Goal: Check status: Check status

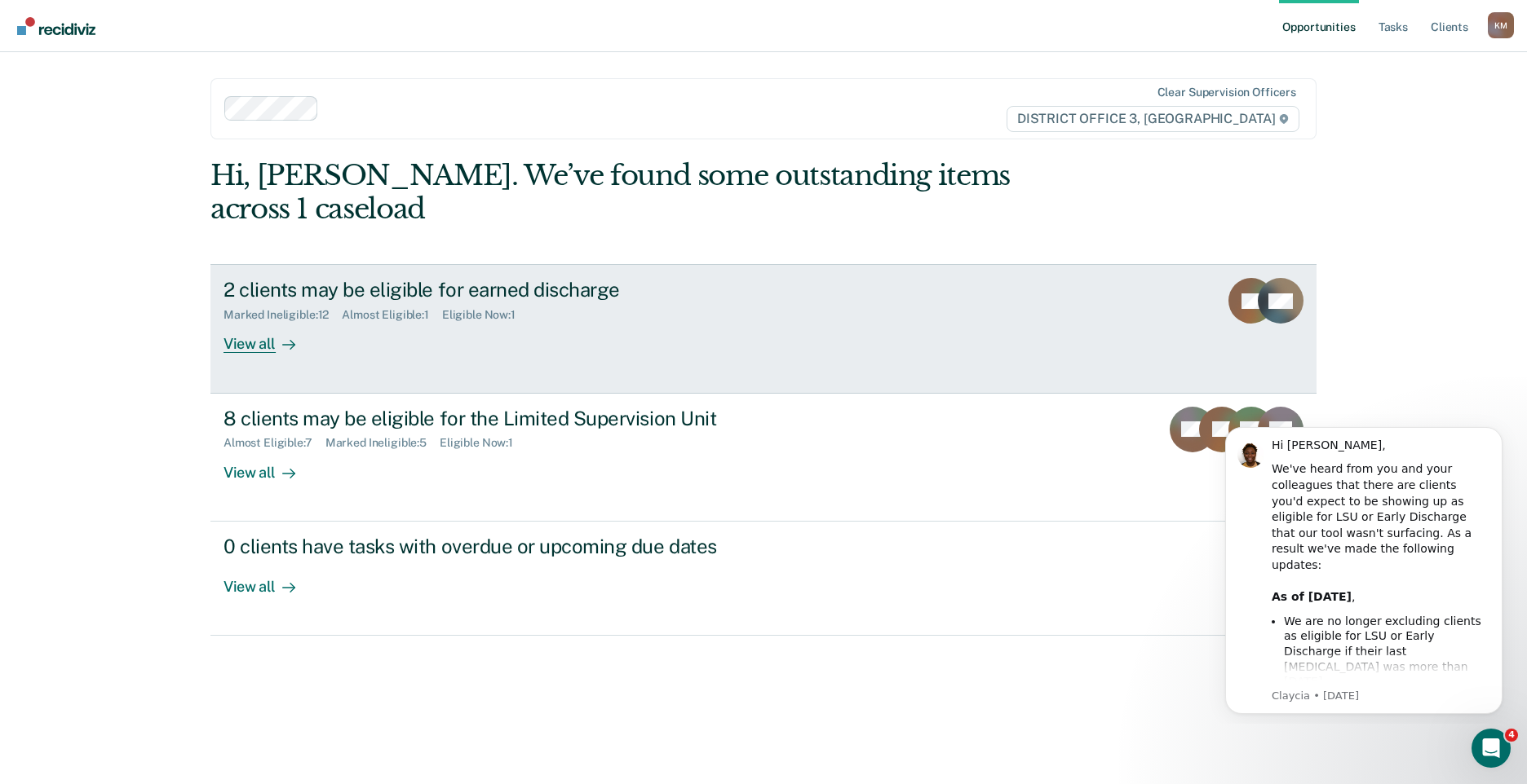
click at [276, 335] on div at bounding box center [285, 345] width 20 height 19
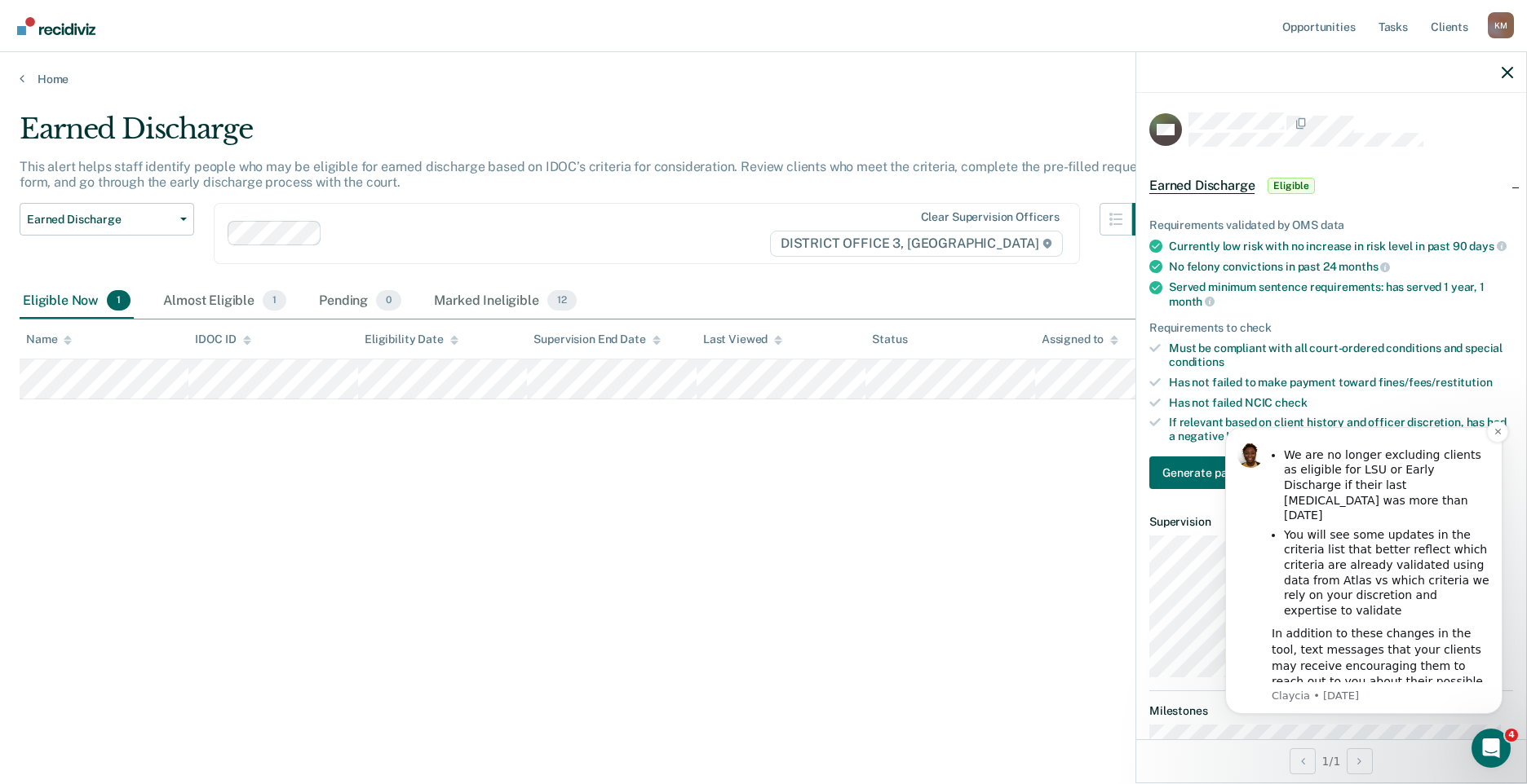
scroll to position [168, 0]
click at [1494, 431] on icon "Dismiss notification" at bounding box center [1498, 432] width 9 height 9
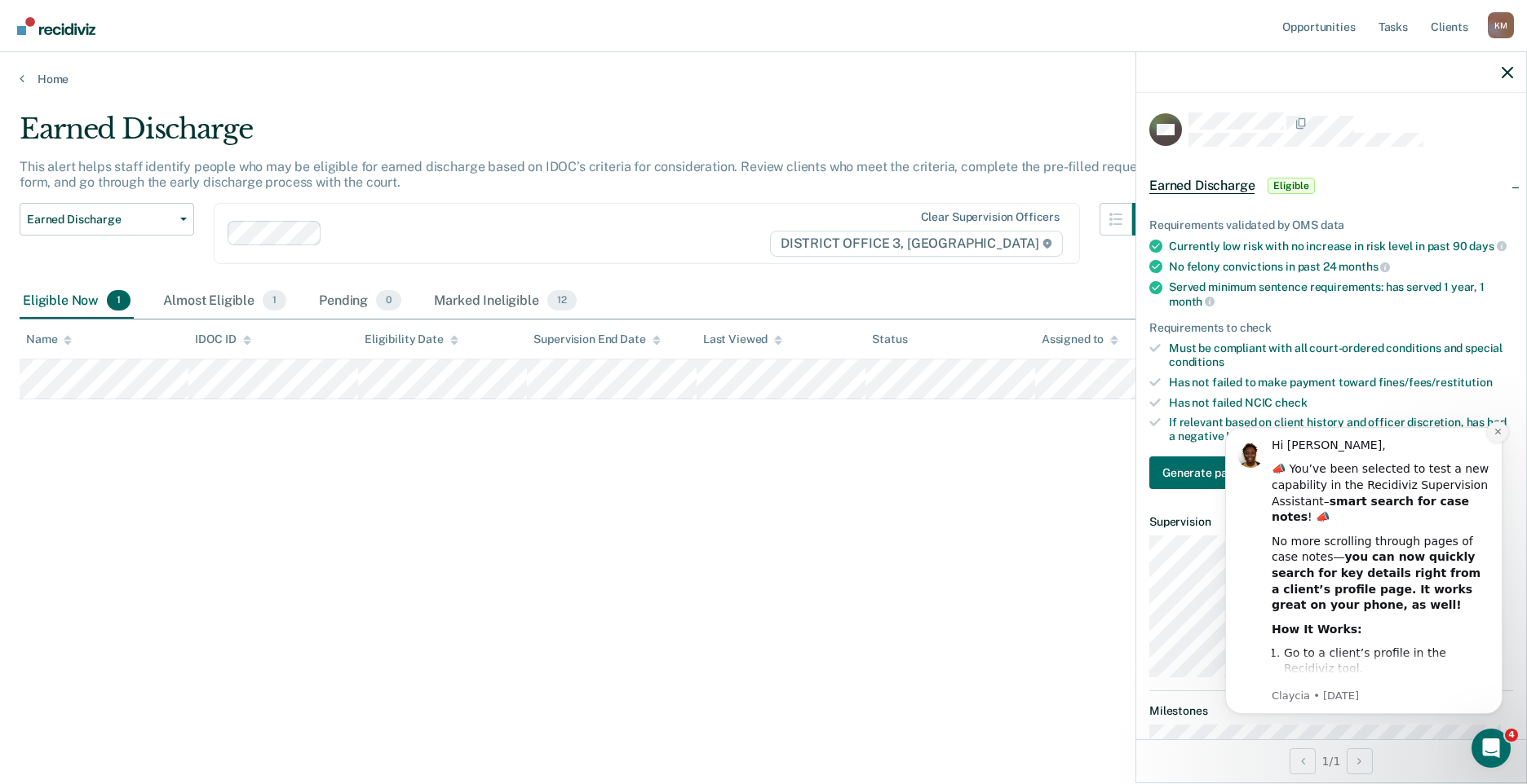
click at [1498, 433] on icon "Dismiss notification" at bounding box center [1498, 432] width 9 height 9
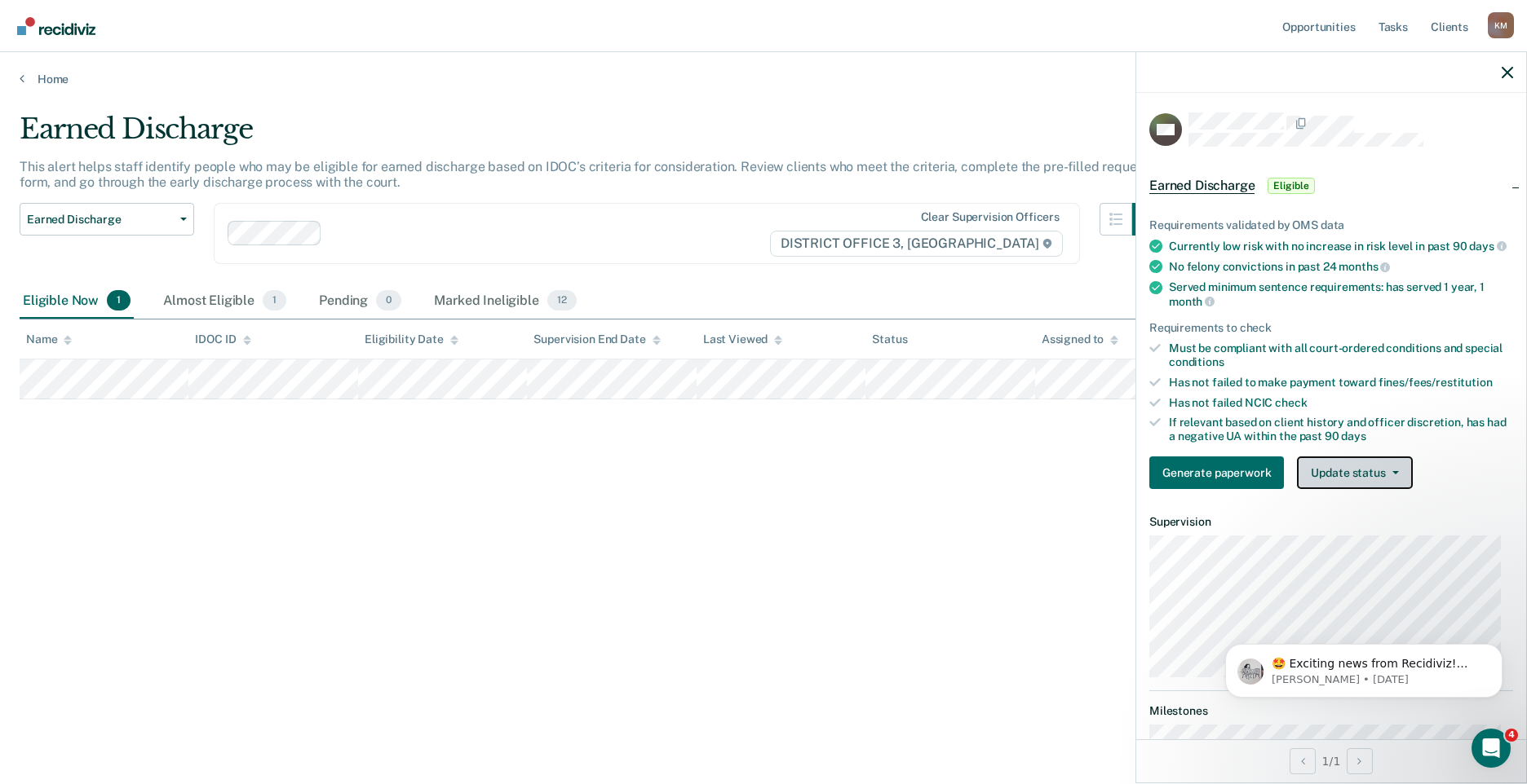
click at [1376, 484] on button "Update status" at bounding box center [1353, 473] width 115 height 33
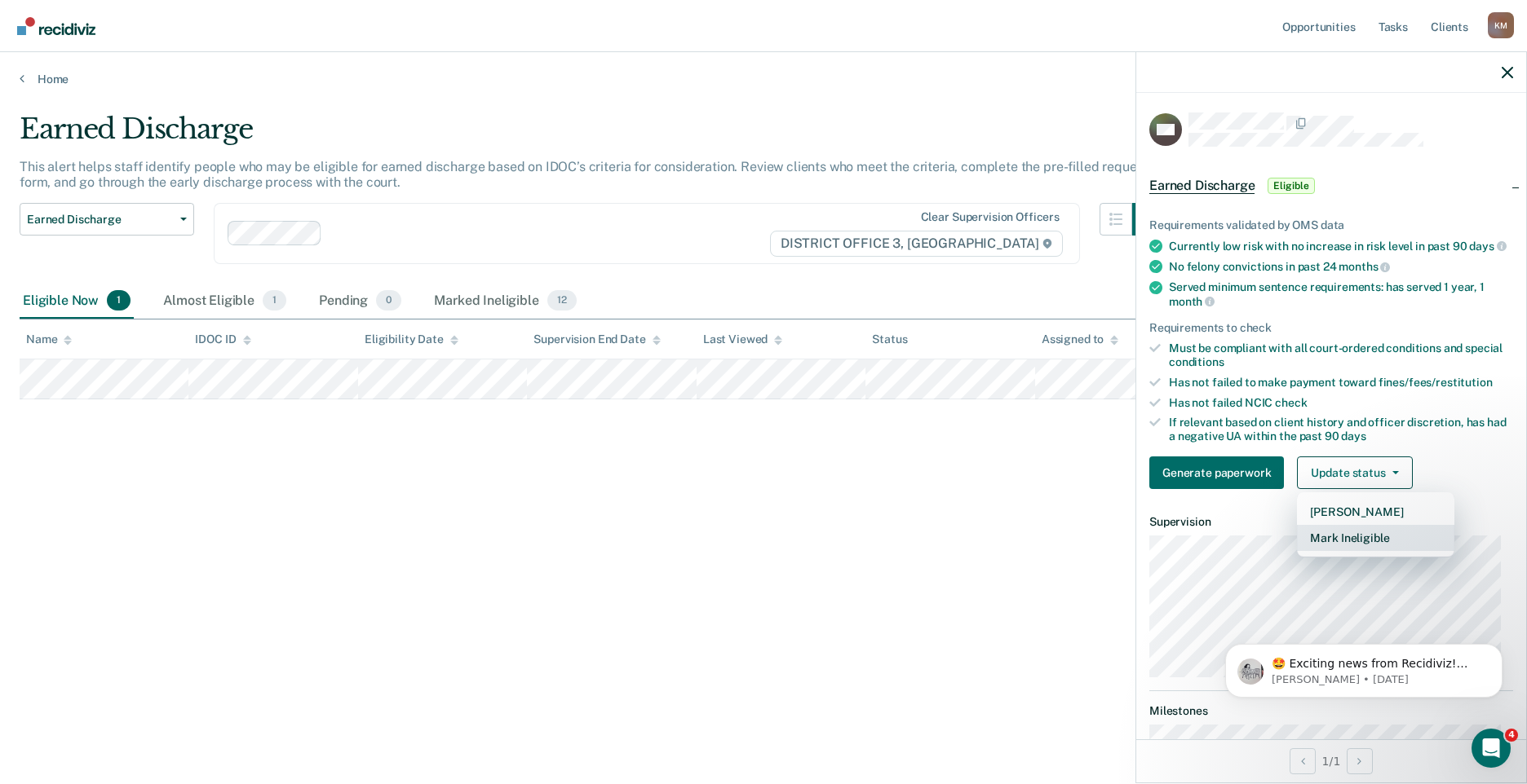
click at [1354, 551] on button "Mark Ineligible" at bounding box center [1375, 538] width 157 height 26
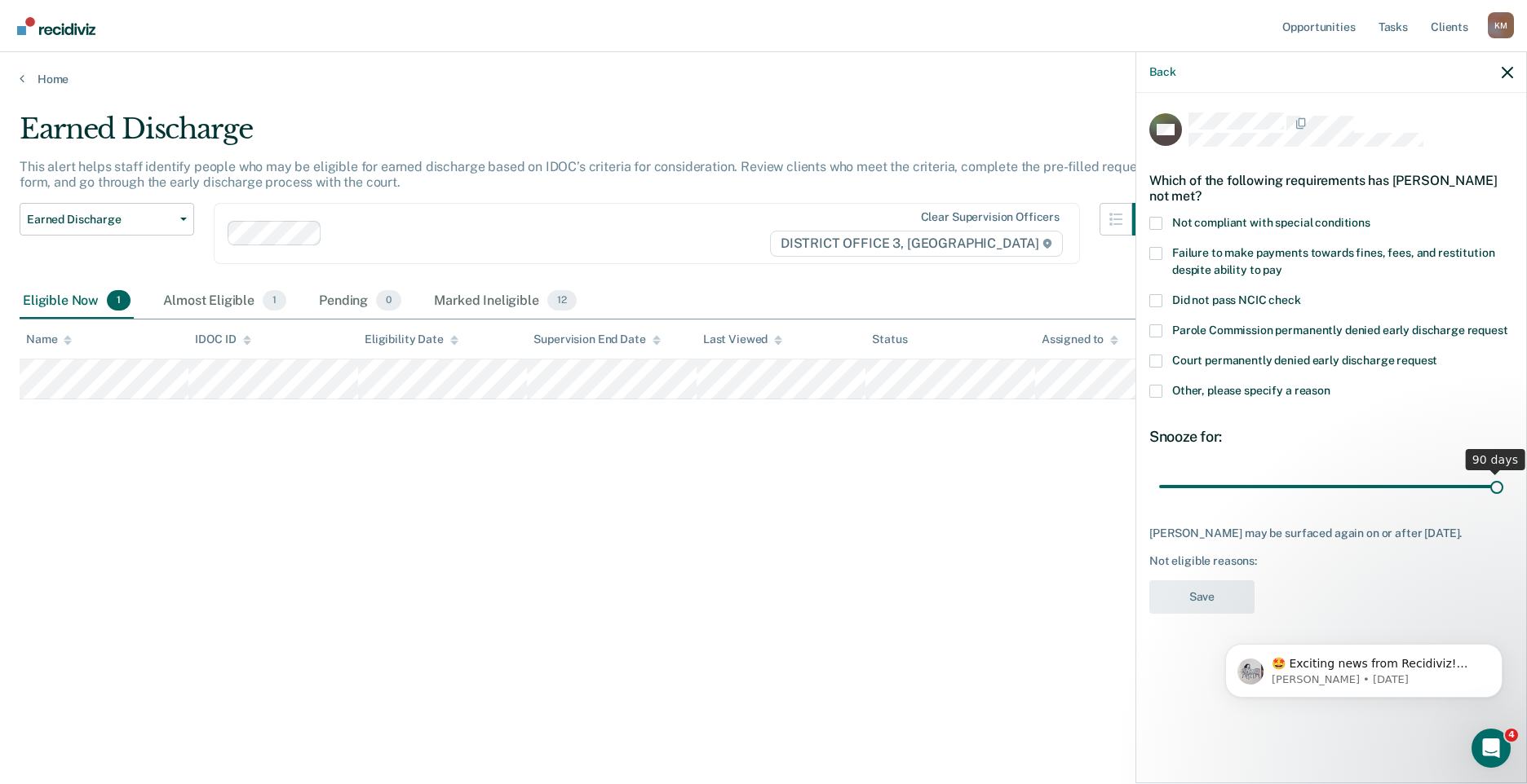
drag, startPoint x: 1273, startPoint y: 482, endPoint x: 1558, endPoint y: 505, distance: 285.9
click at [1503, 501] on input "range" at bounding box center [1331, 486] width 344 height 28
drag, startPoint x: 1492, startPoint y: 483, endPoint x: 1275, endPoint y: 491, distance: 217.1
type input "30"
click at [1275, 491] on input "range" at bounding box center [1331, 486] width 344 height 28
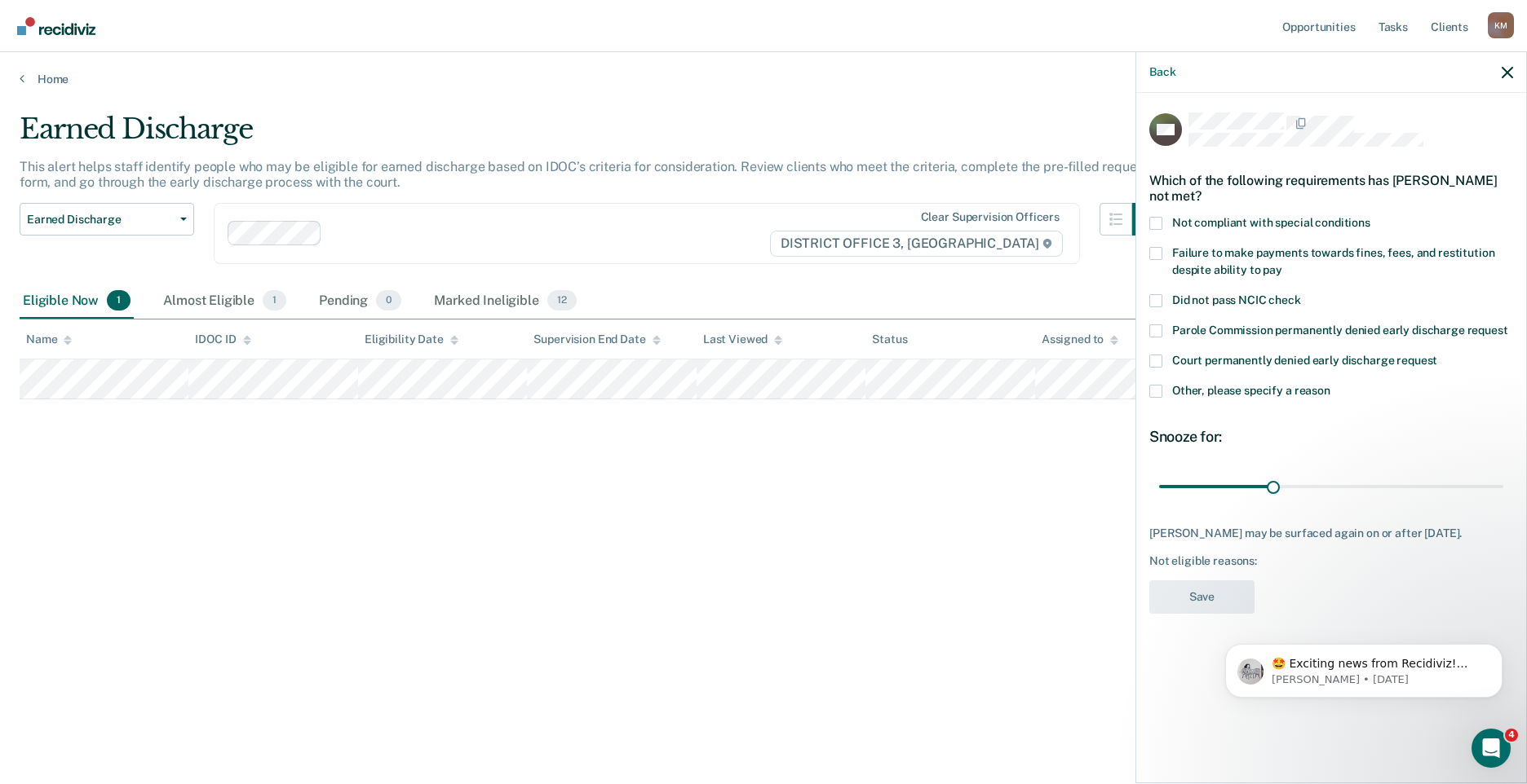
click at [1151, 228] on span at bounding box center [1155, 223] width 13 height 13
click at [1370, 217] on input "Not compliant with special conditions" at bounding box center [1370, 217] width 0 height 0
click at [1204, 595] on button "Save" at bounding box center [1201, 597] width 105 height 34
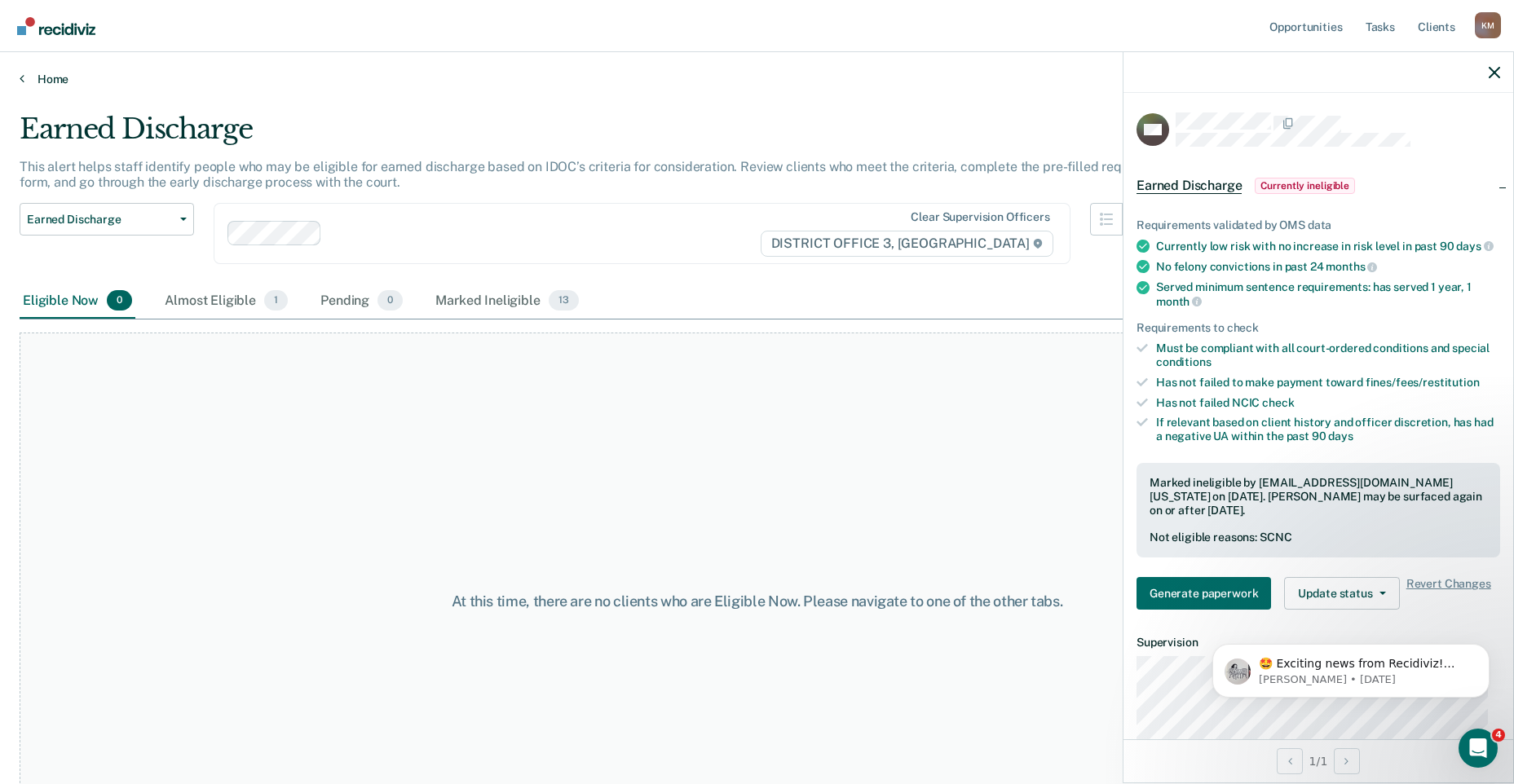
click at [54, 78] on link "Home" at bounding box center [757, 79] width 1475 height 15
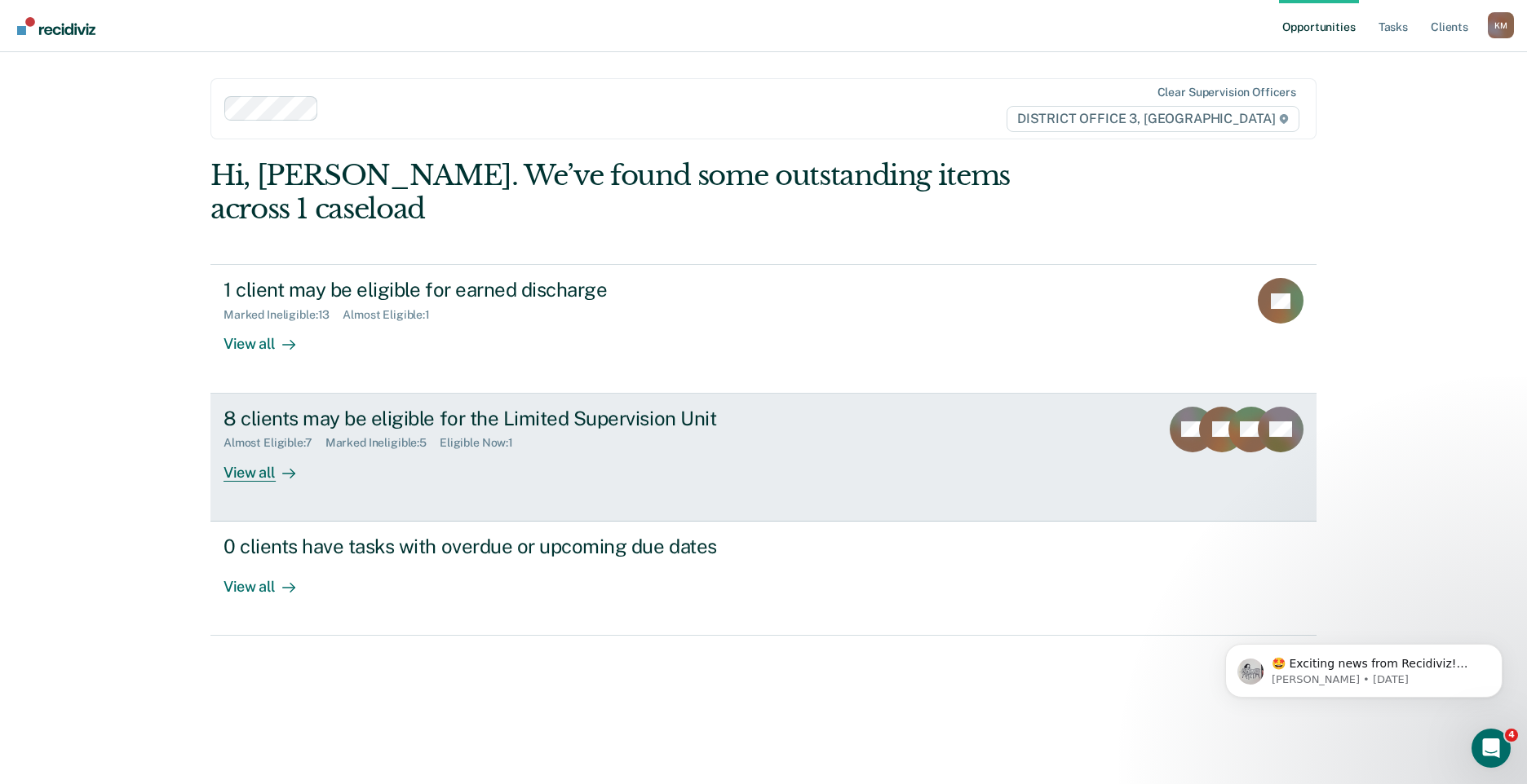
click at [258, 450] on div "View all" at bounding box center [269, 465] width 92 height 32
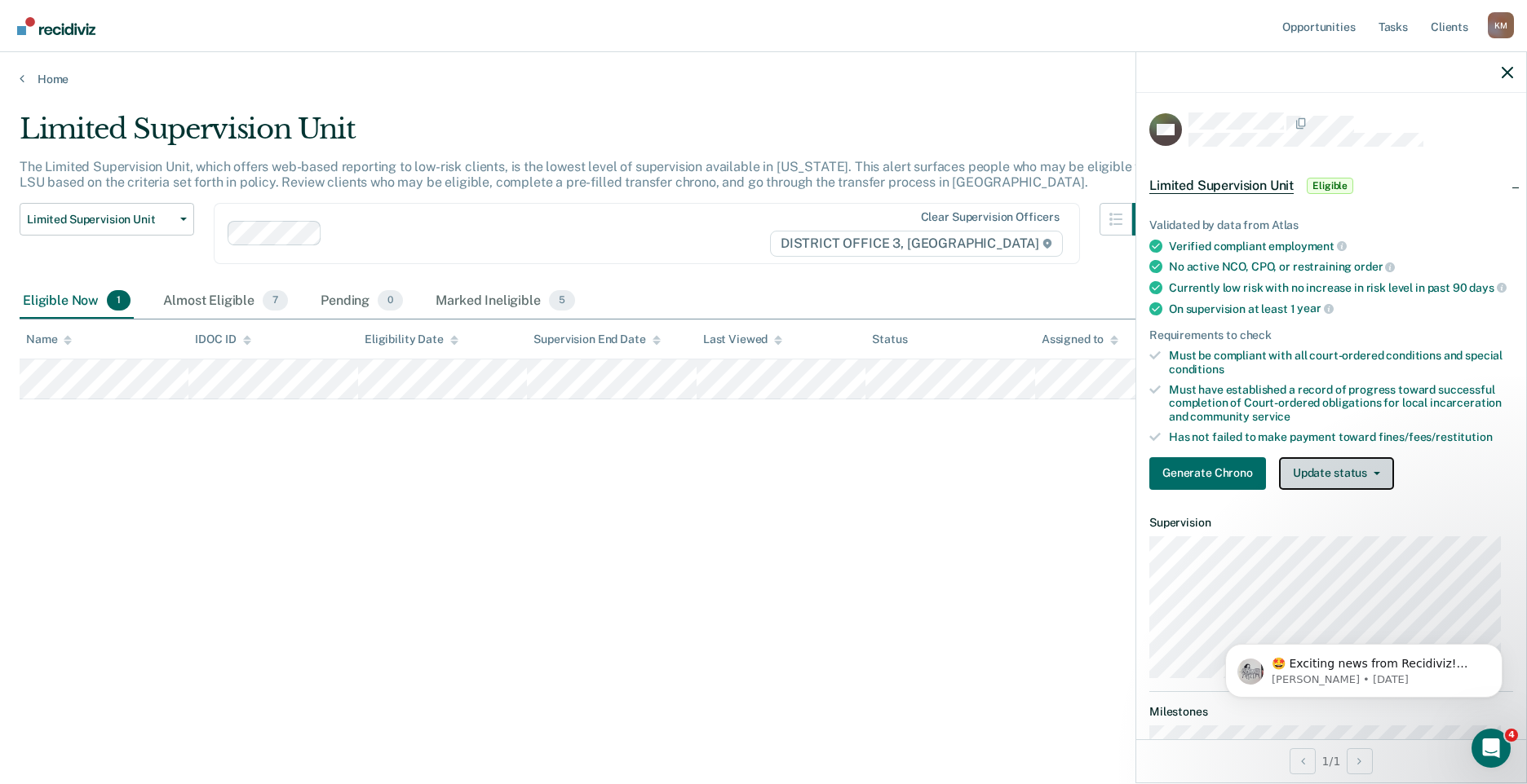
click at [1341, 490] on button "Update status" at bounding box center [1336, 474] width 115 height 33
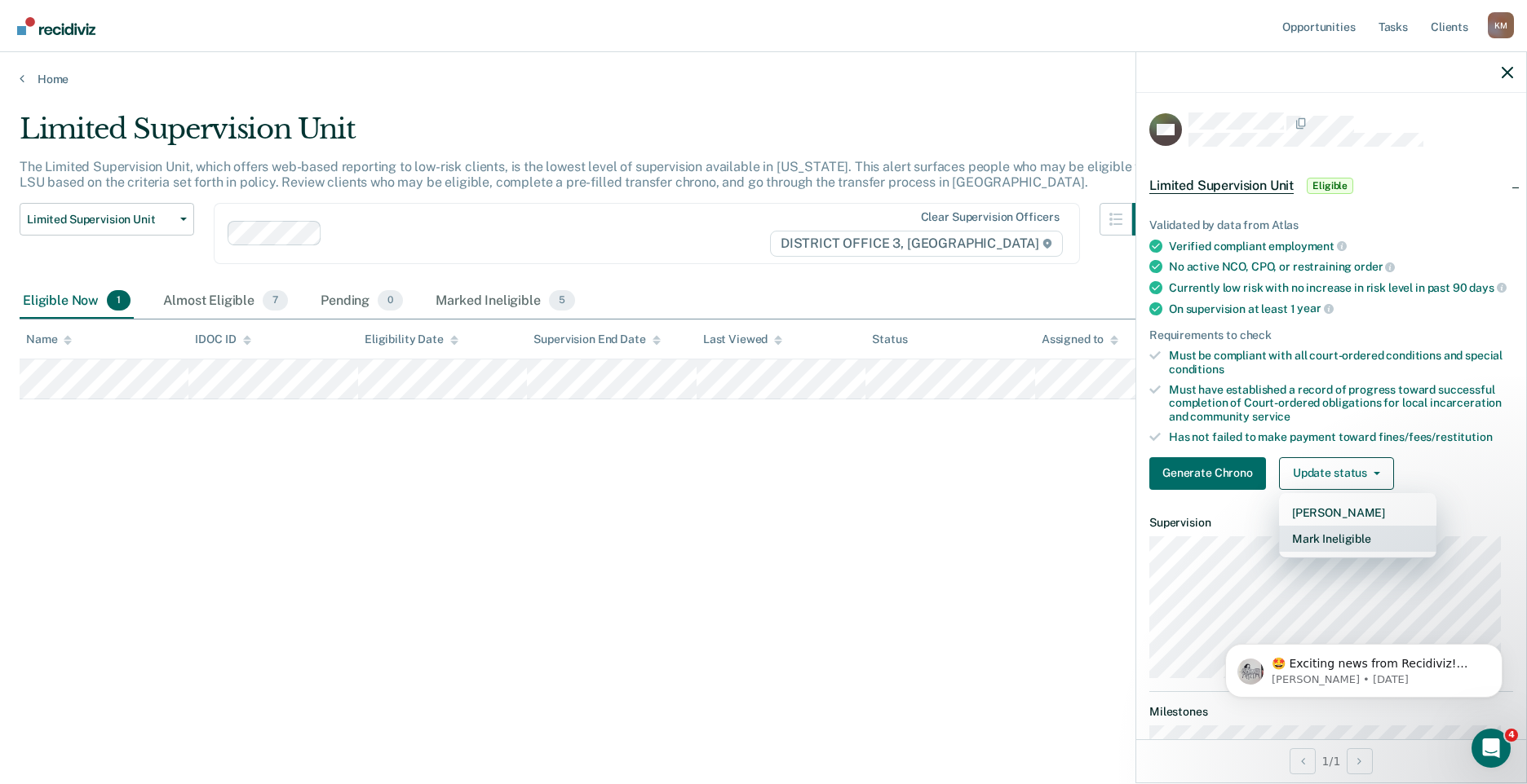
click at [1334, 552] on button "Mark Ineligible" at bounding box center [1358, 539] width 157 height 26
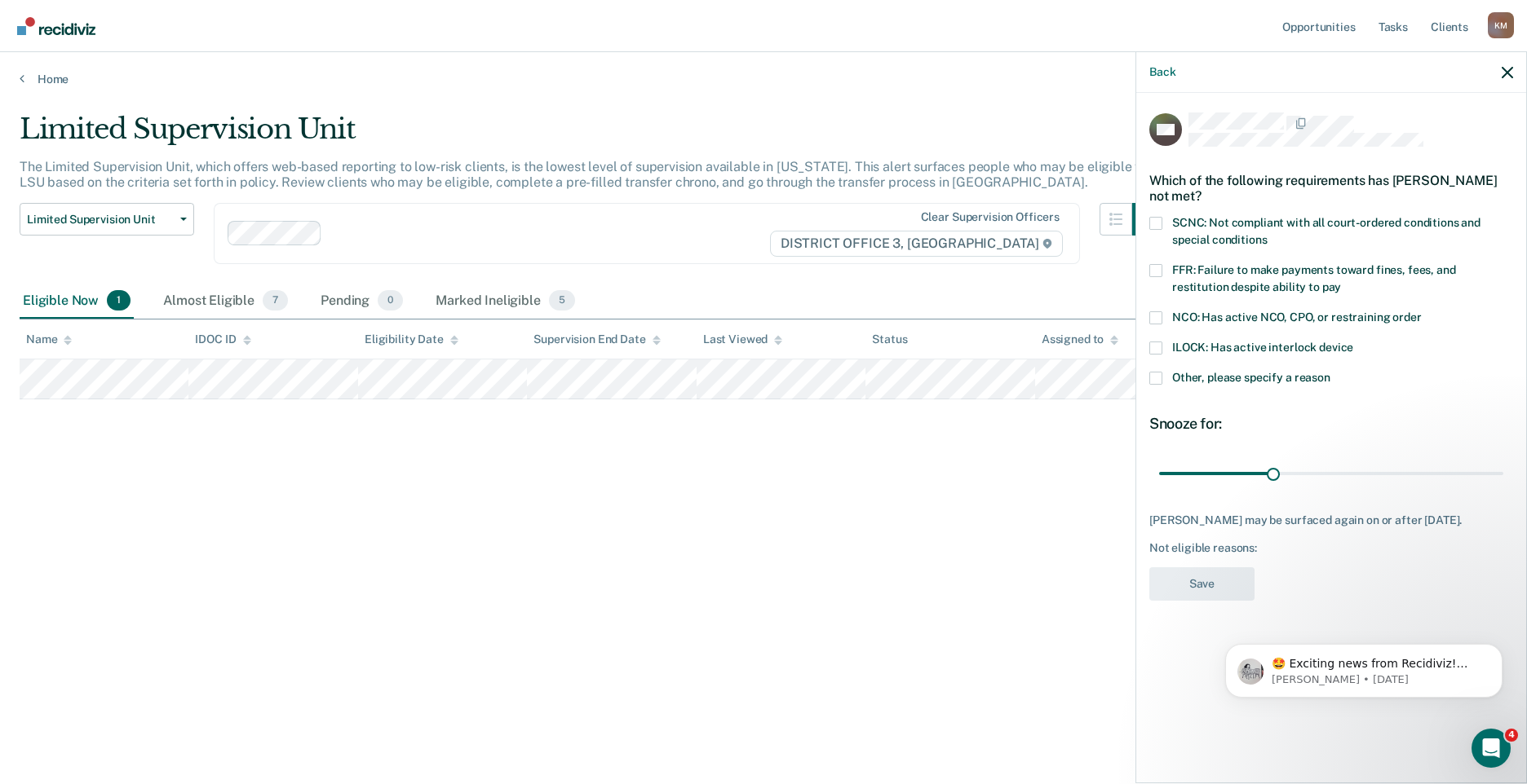
click at [1161, 219] on span at bounding box center [1155, 223] width 13 height 13
click at [1266, 234] on input "SCNC: Not compliant with all court-ordered conditions and special conditions" at bounding box center [1266, 234] width 0 height 0
click at [1196, 581] on button "Save" at bounding box center [1201, 584] width 105 height 34
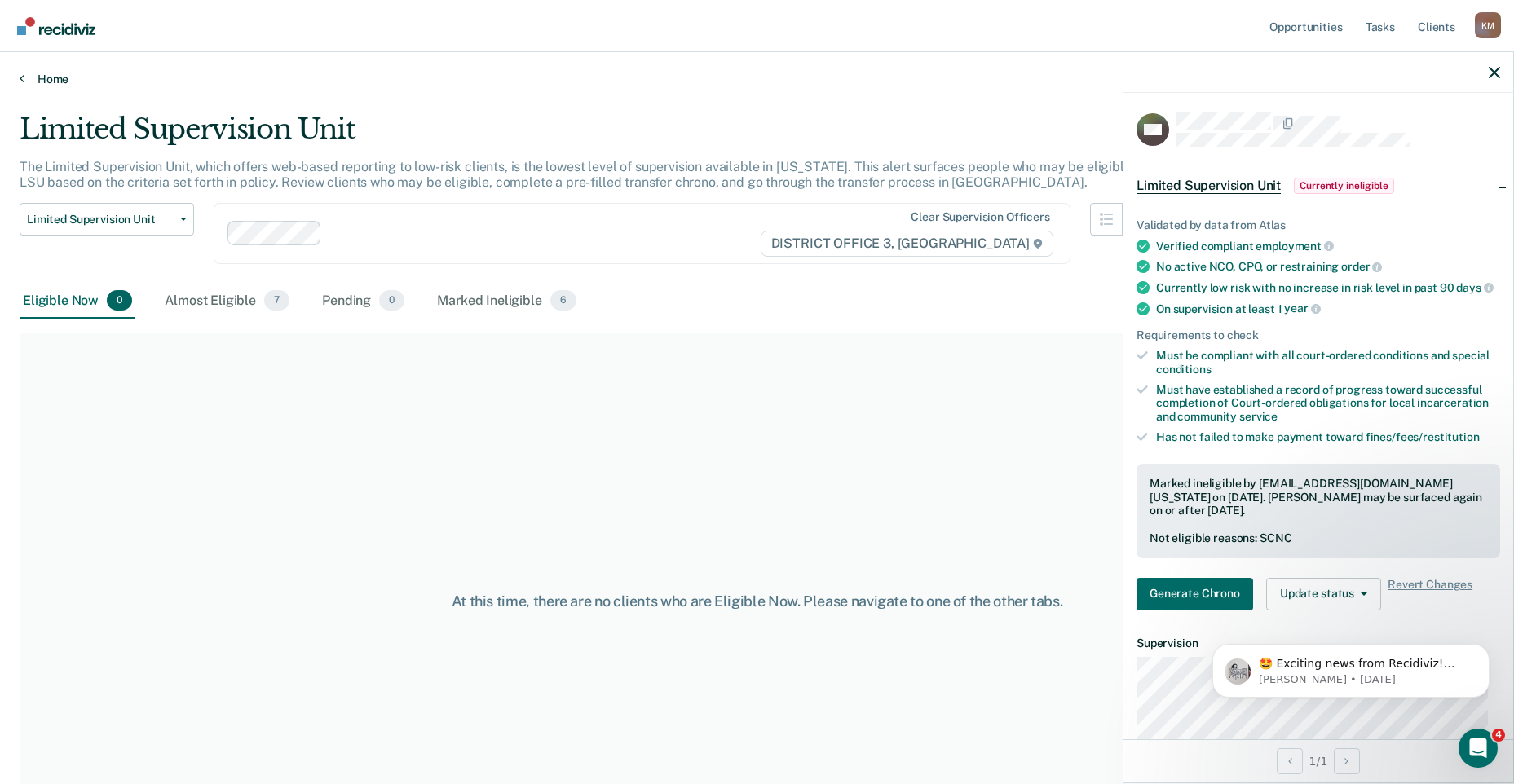
click at [48, 76] on link "Home" at bounding box center [757, 79] width 1475 height 15
